Goal: Information Seeking & Learning: Learn about a topic

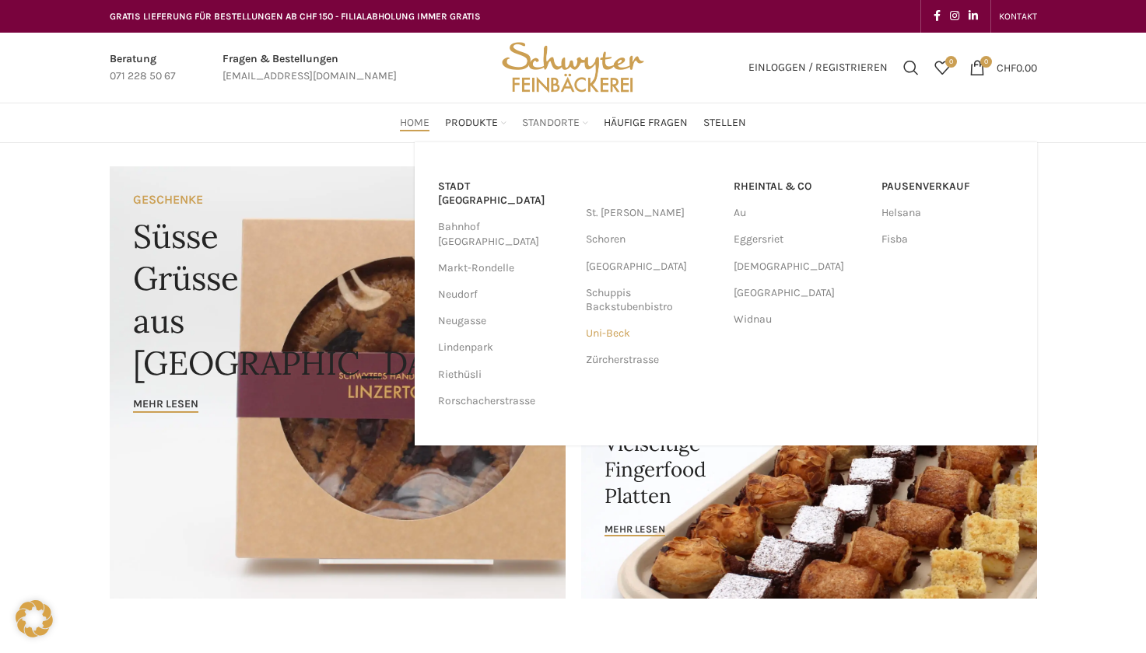
click at [596, 342] on link "Uni-Beck" at bounding box center [652, 334] width 132 height 26
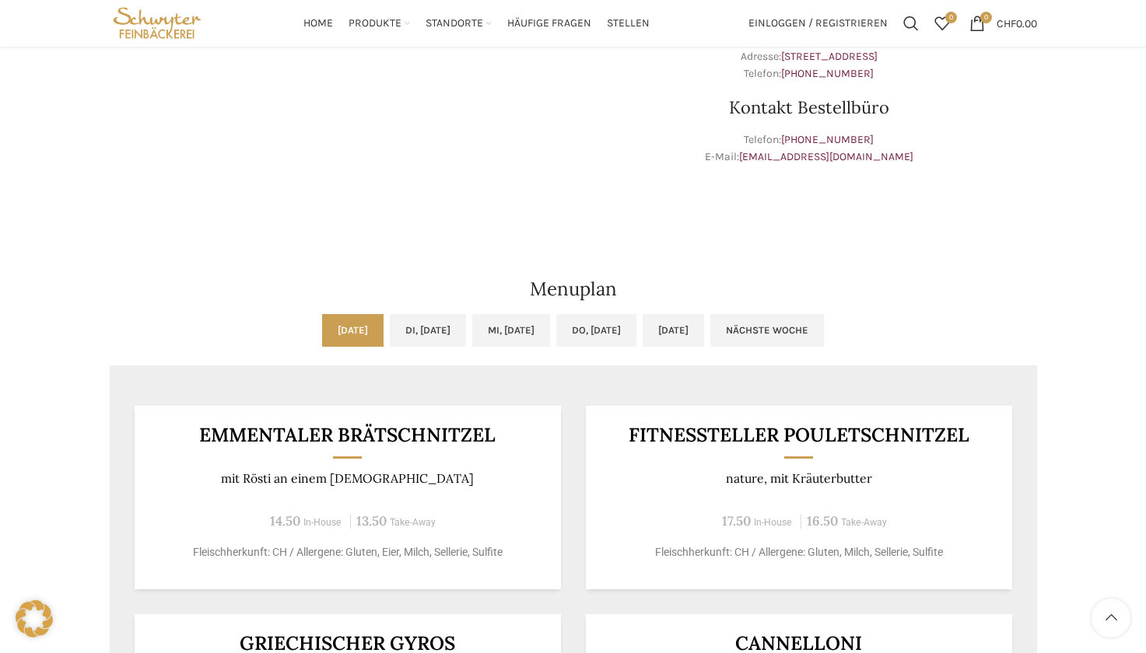
scroll to position [467, 0]
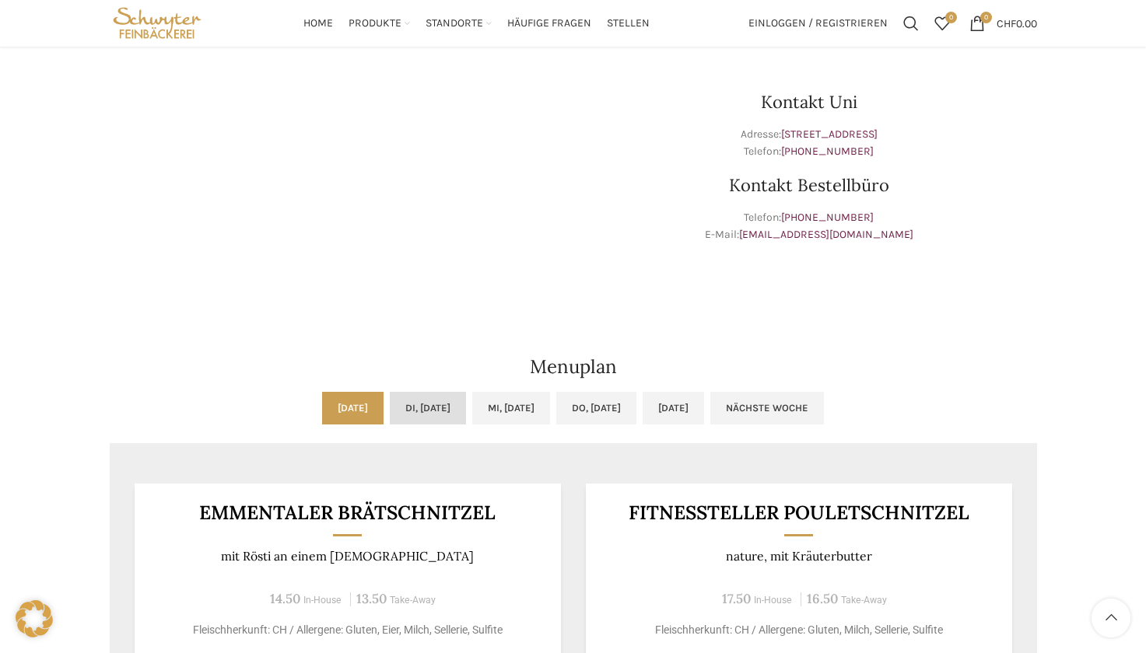
click at [427, 413] on link "Di, [DATE]" at bounding box center [428, 408] width 76 height 33
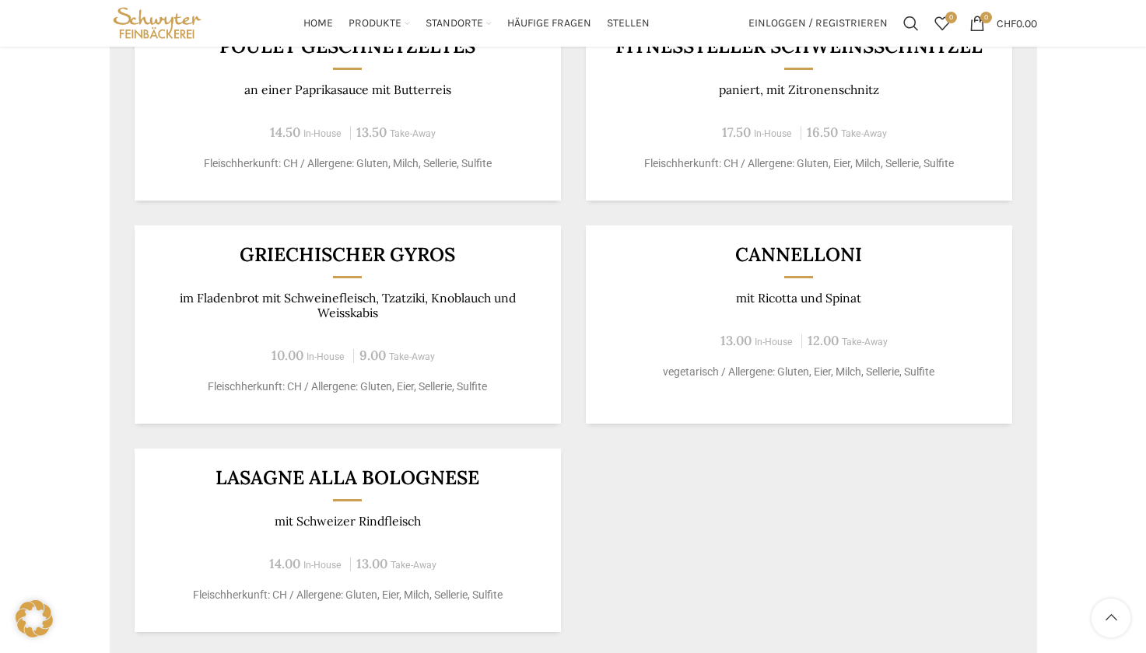
scroll to position [622, 0]
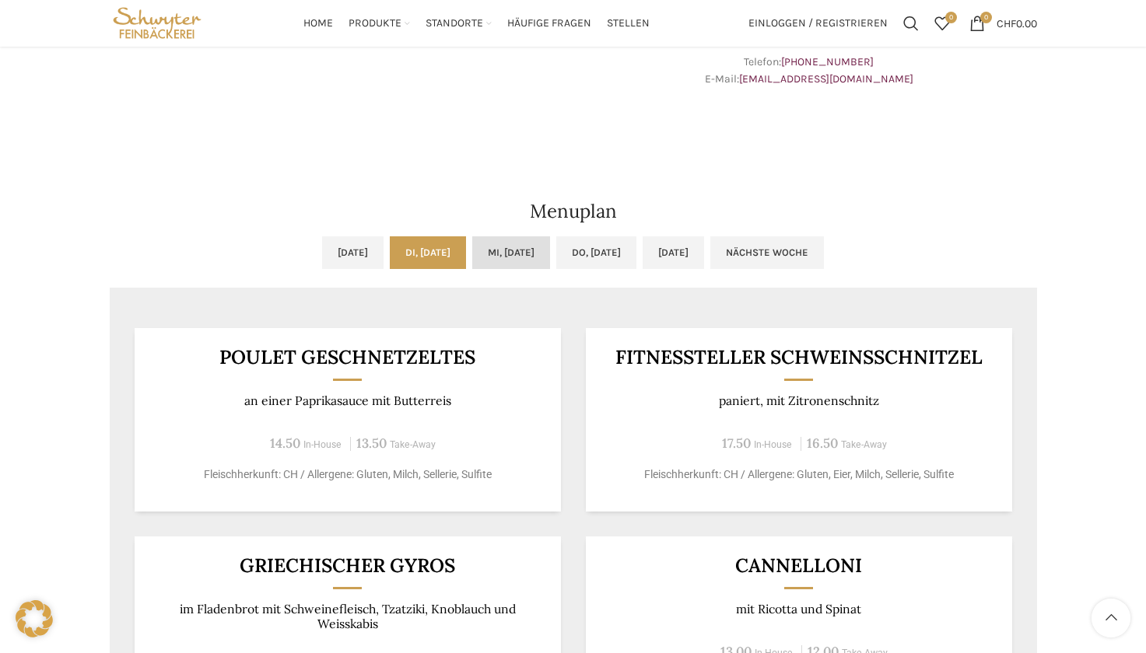
click at [506, 252] on link "Mi, [DATE]" at bounding box center [511, 252] width 78 height 33
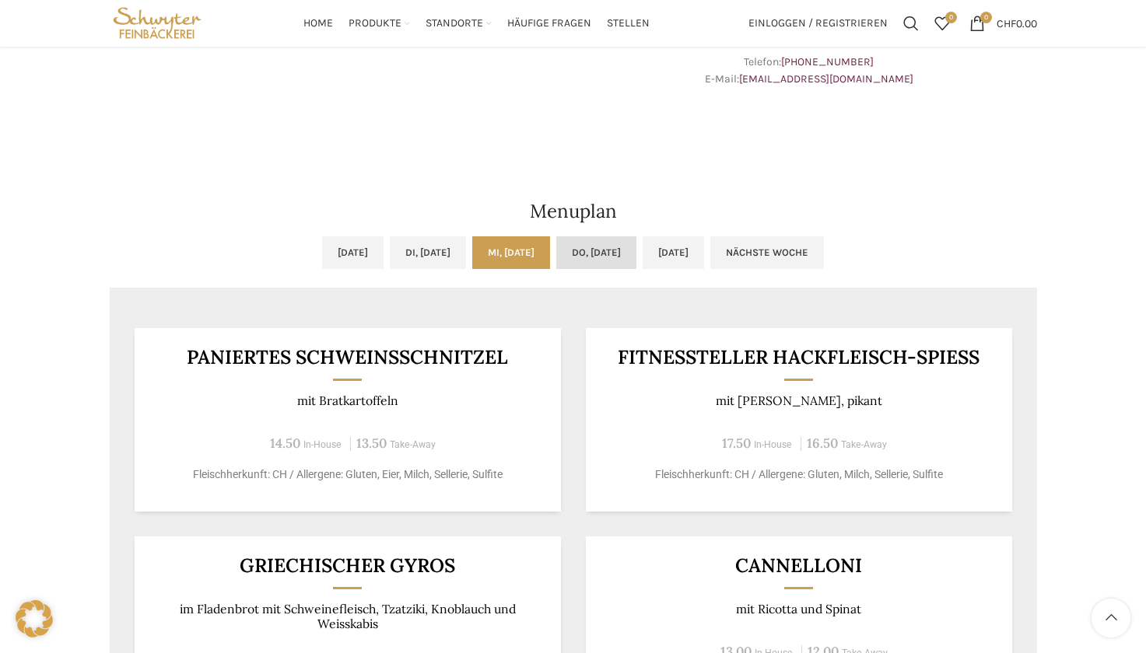
click at [595, 239] on link "Do, [DATE]" at bounding box center [596, 252] width 80 height 33
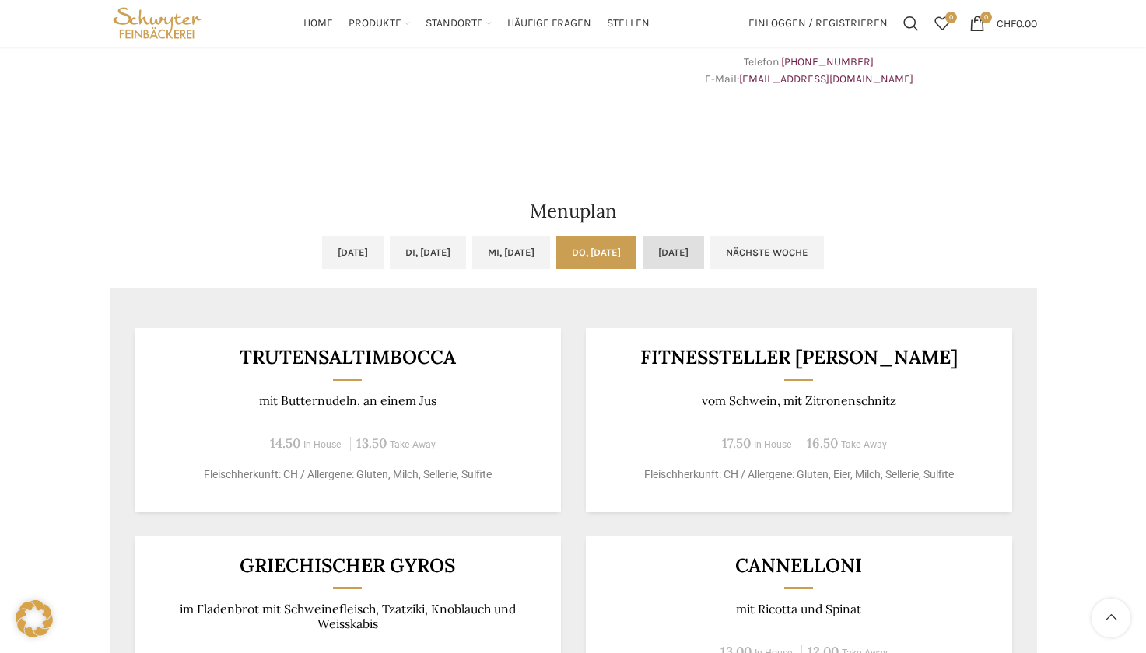
click at [704, 248] on link "[DATE]" at bounding box center [673, 252] width 61 height 33
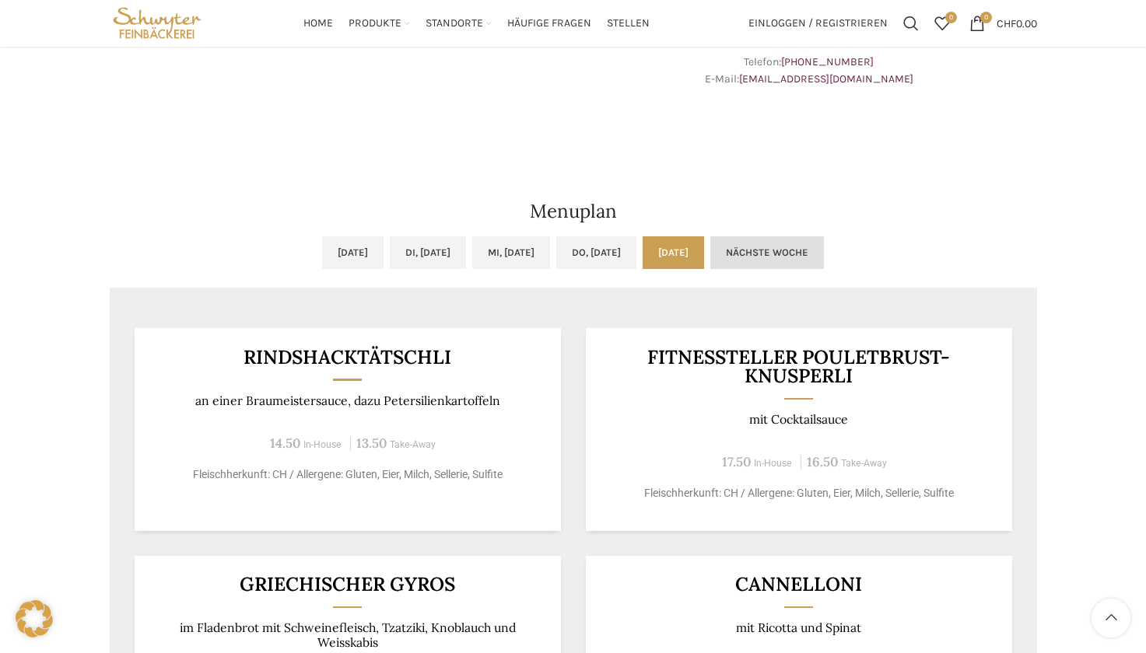
click at [824, 249] on link "Nächste Woche" at bounding box center [767, 252] width 114 height 33
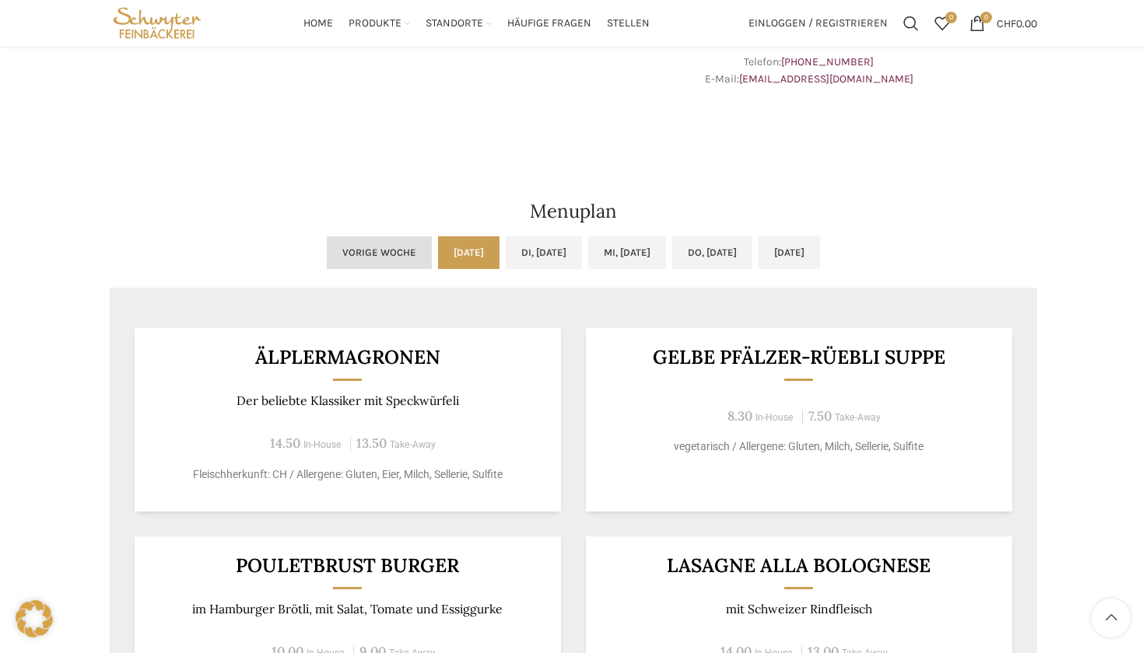
click at [346, 261] on link "Vorige Woche" at bounding box center [379, 252] width 105 height 33
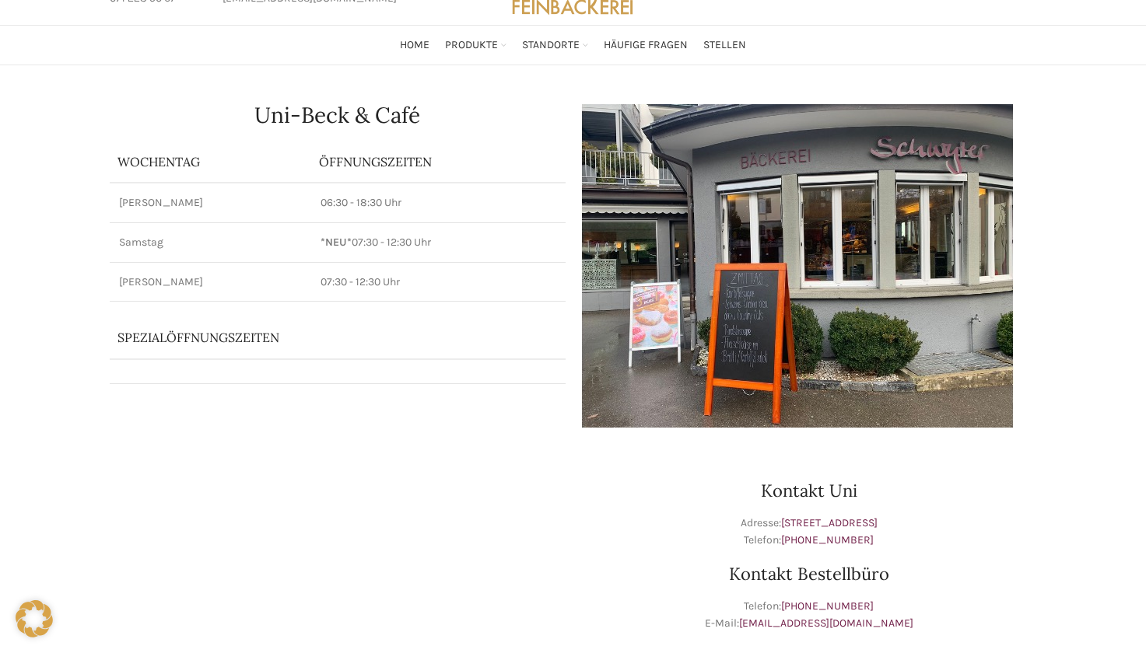
scroll to position [0, 0]
